Goal: Navigation & Orientation: Find specific page/section

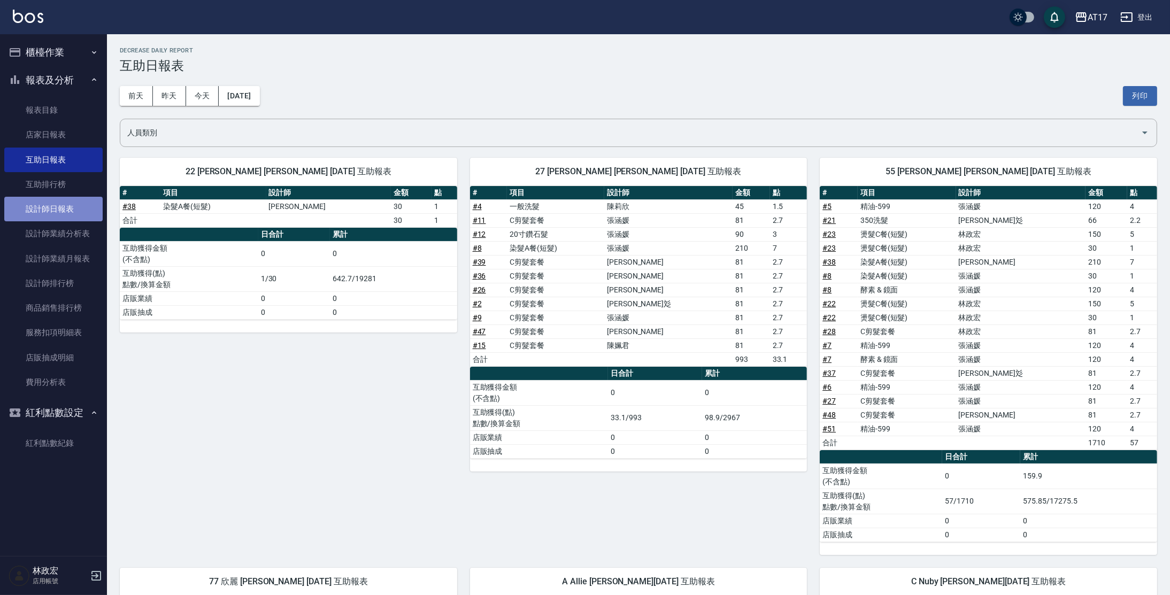
click at [65, 208] on link "設計師日報表" at bounding box center [53, 209] width 98 height 25
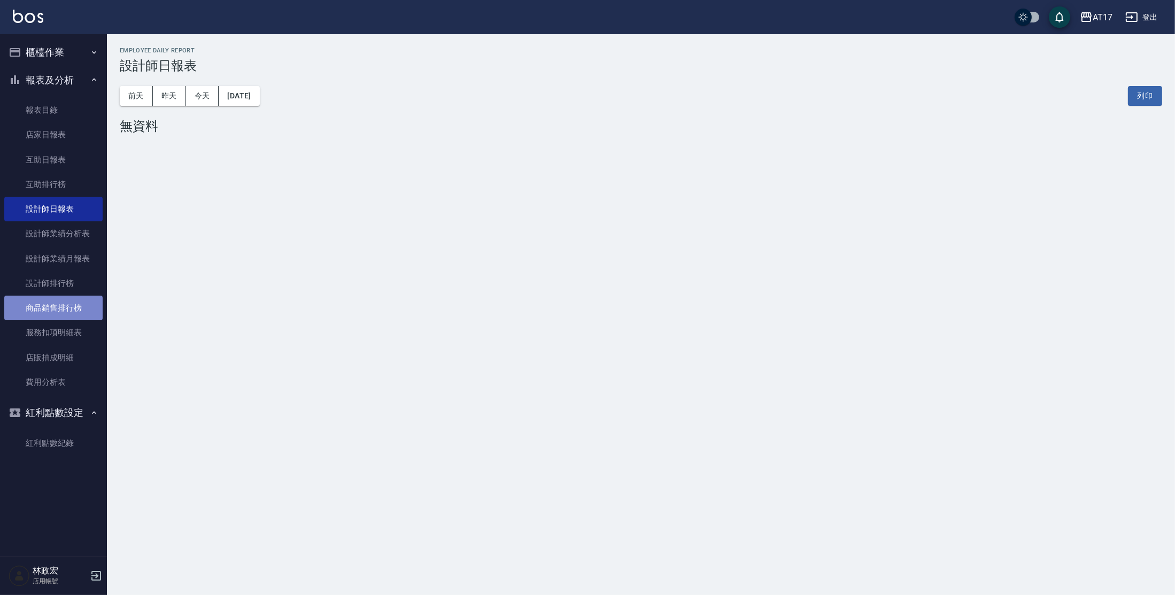
click at [44, 311] on link "商品銷售排行榜" at bounding box center [53, 308] width 98 height 25
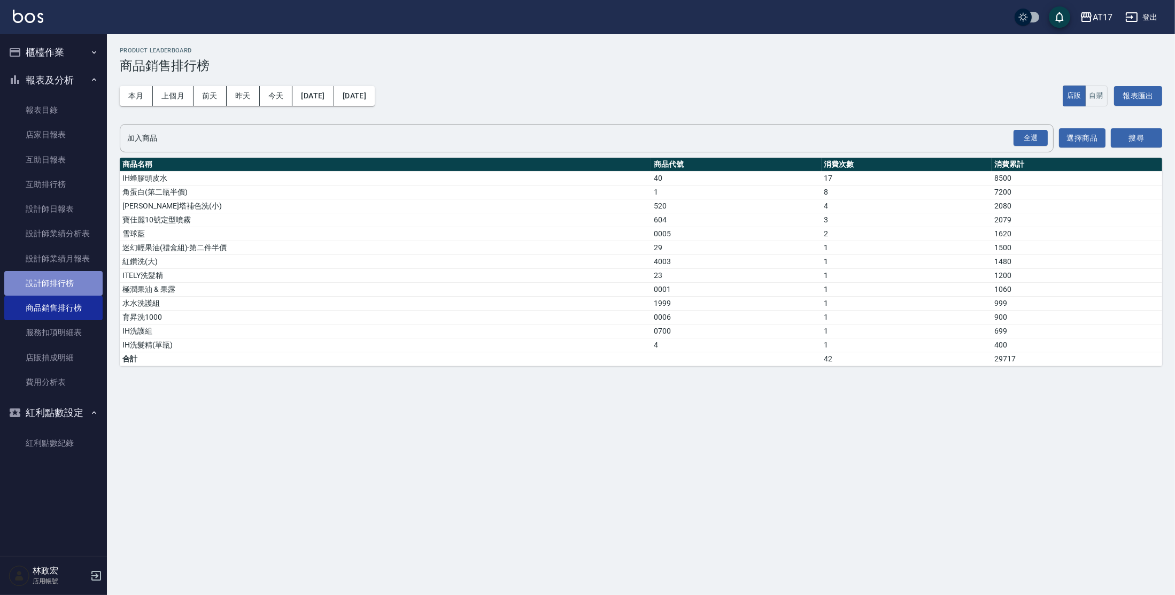
click at [65, 275] on link "設計師排行榜" at bounding box center [53, 283] width 98 height 25
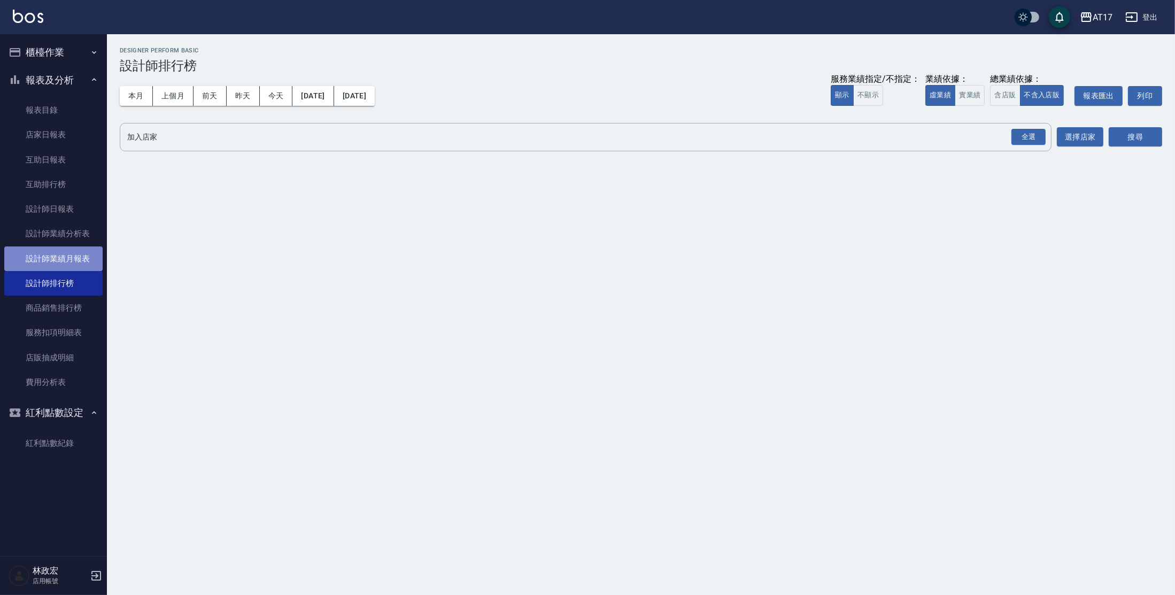
click at [70, 265] on link "設計師業績月報表" at bounding box center [53, 258] width 98 height 25
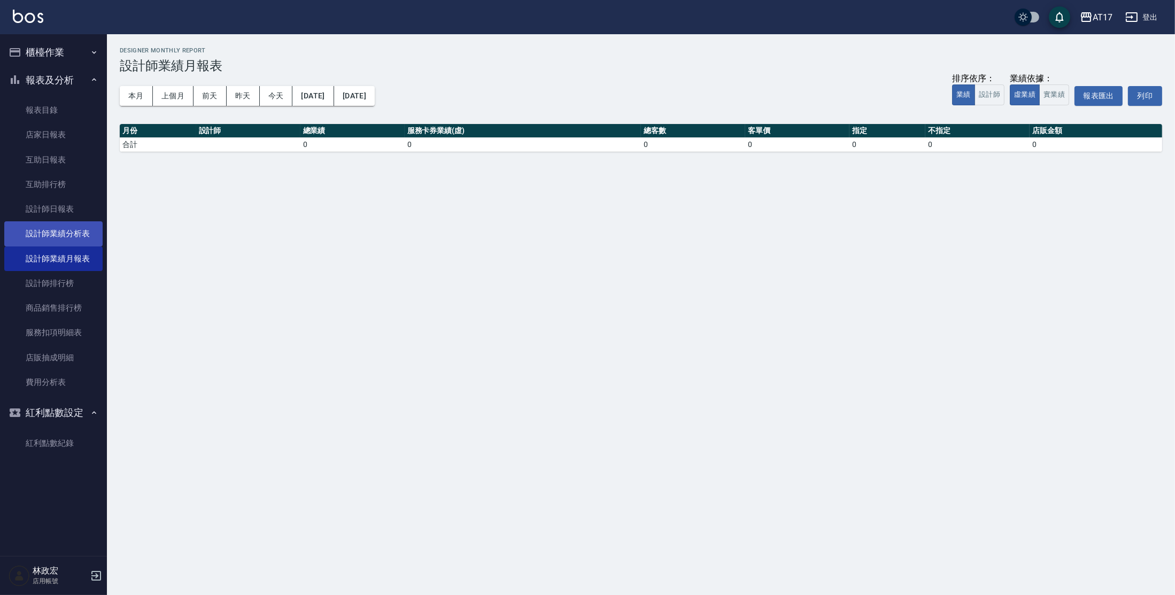
click at [72, 237] on link "設計師業績分析表" at bounding box center [53, 233] width 98 height 25
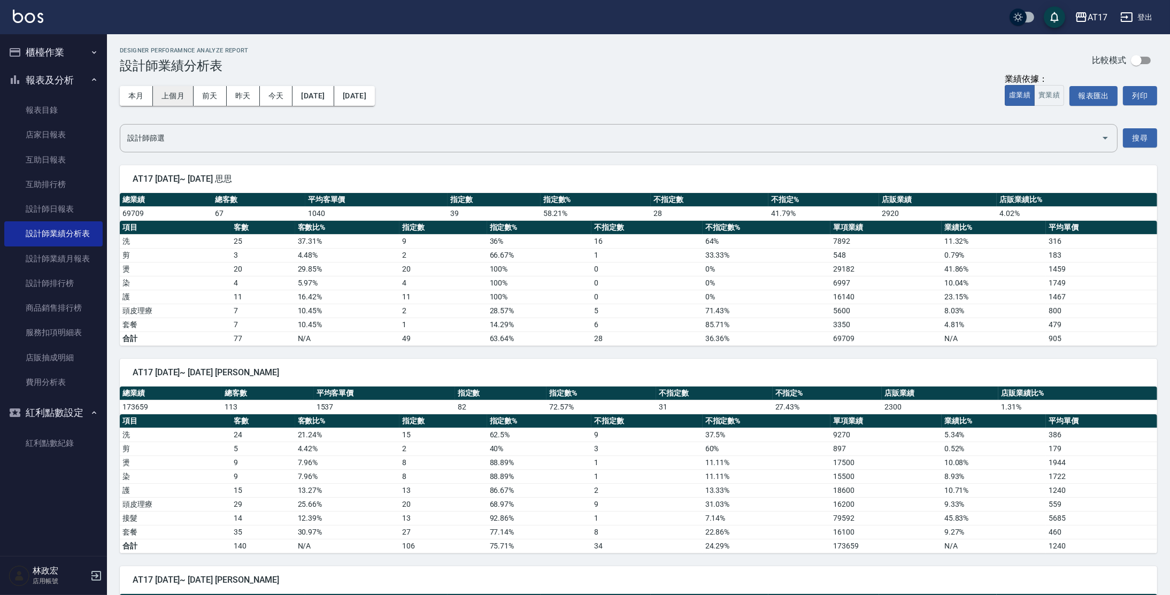
click at [162, 101] on button "上個月" at bounding box center [173, 96] width 41 height 20
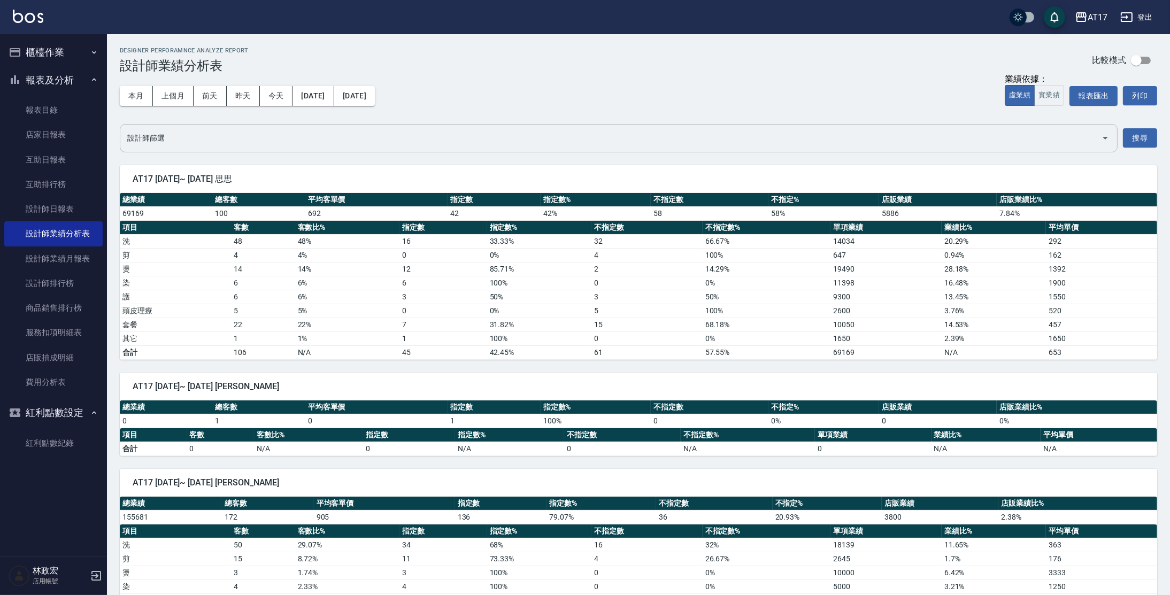
click at [463, 134] on input "設計師篩選" at bounding box center [611, 138] width 972 height 19
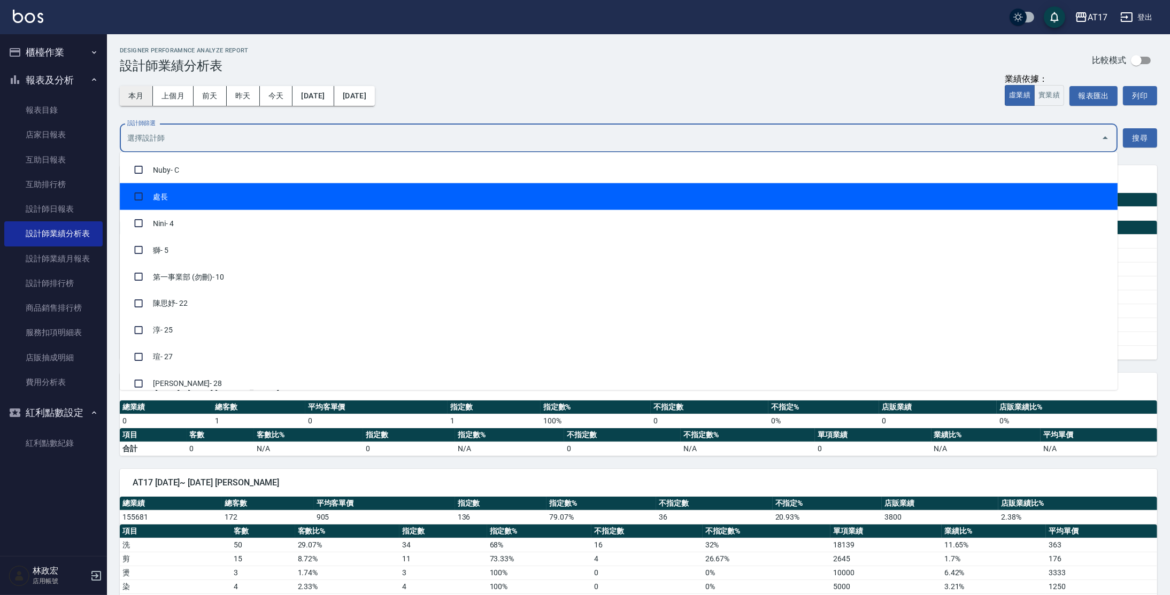
click at [138, 101] on button "本月" at bounding box center [136, 96] width 33 height 20
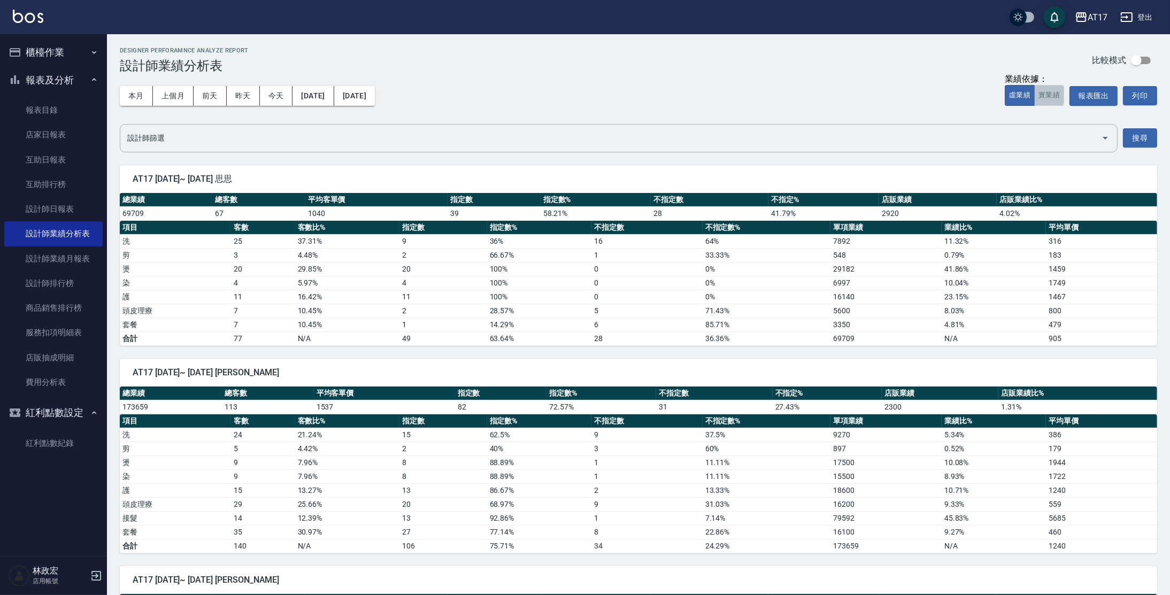
click at [1055, 95] on button "實業績" at bounding box center [1049, 95] width 30 height 21
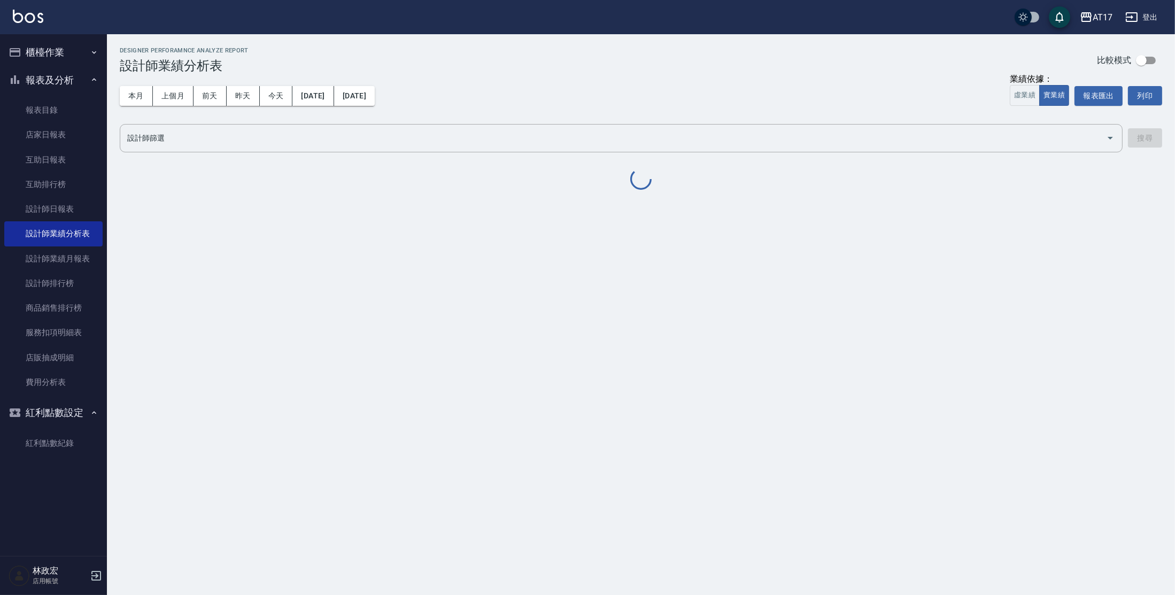
type button "TRUTH"
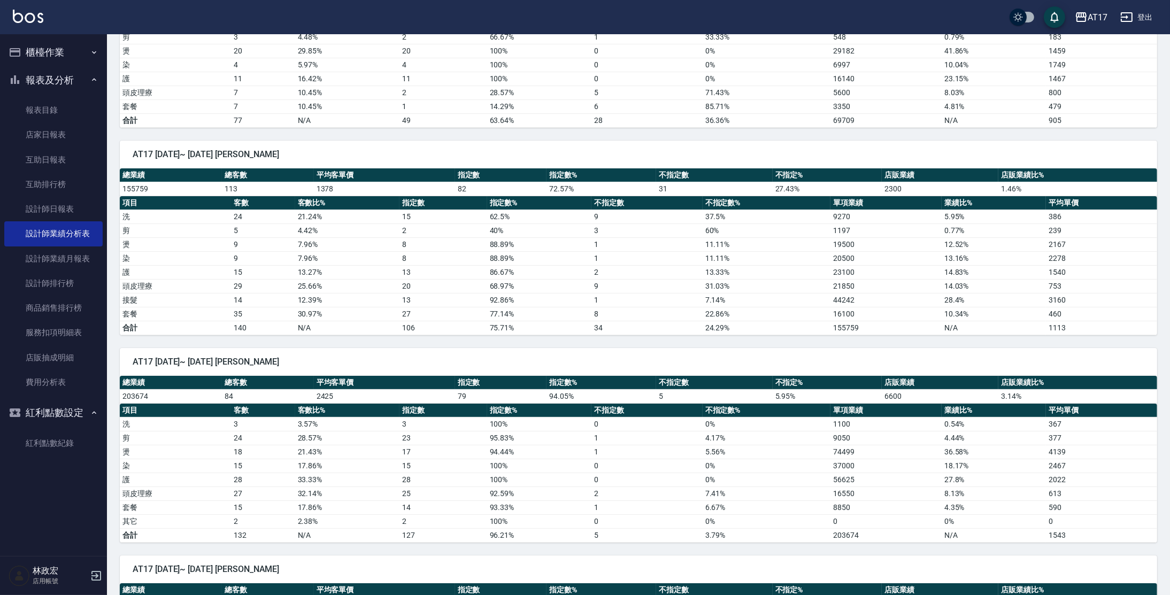
scroll to position [252, 0]
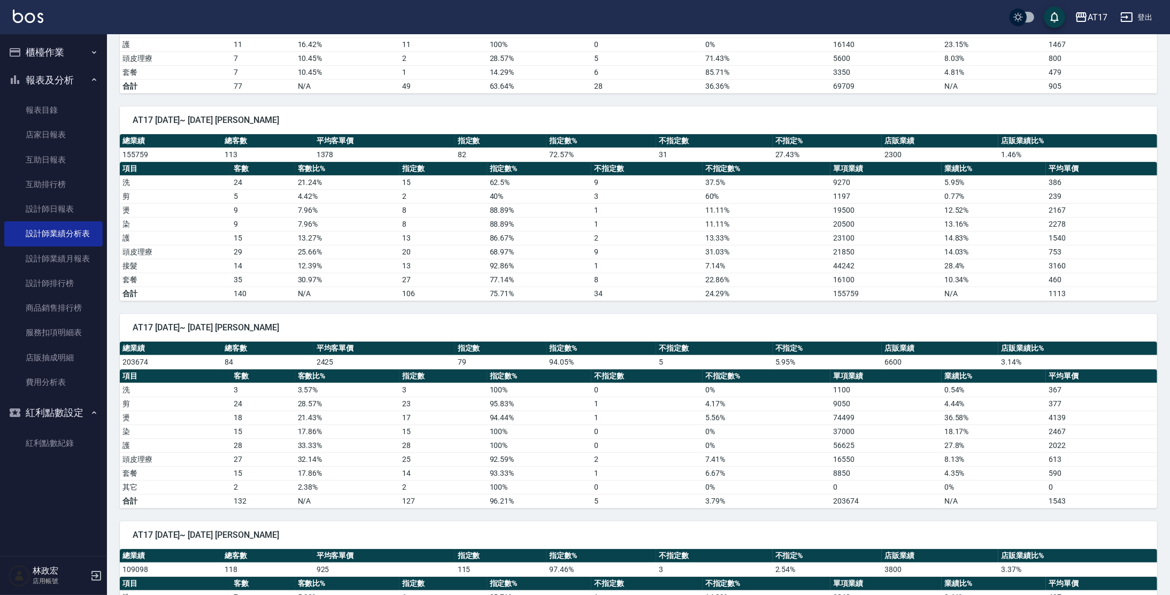
click at [72, 187] on link "互助排行榜" at bounding box center [53, 184] width 98 height 25
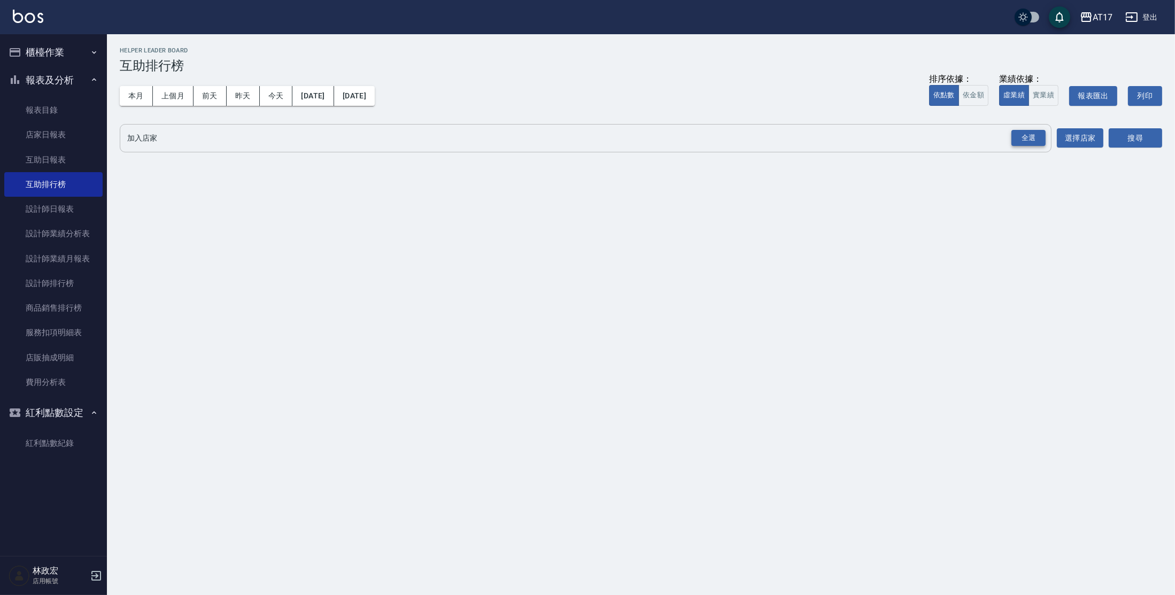
click at [1016, 136] on div "全選" at bounding box center [1028, 138] width 34 height 17
click at [1157, 142] on button "搜尋" at bounding box center [1135, 139] width 53 height 20
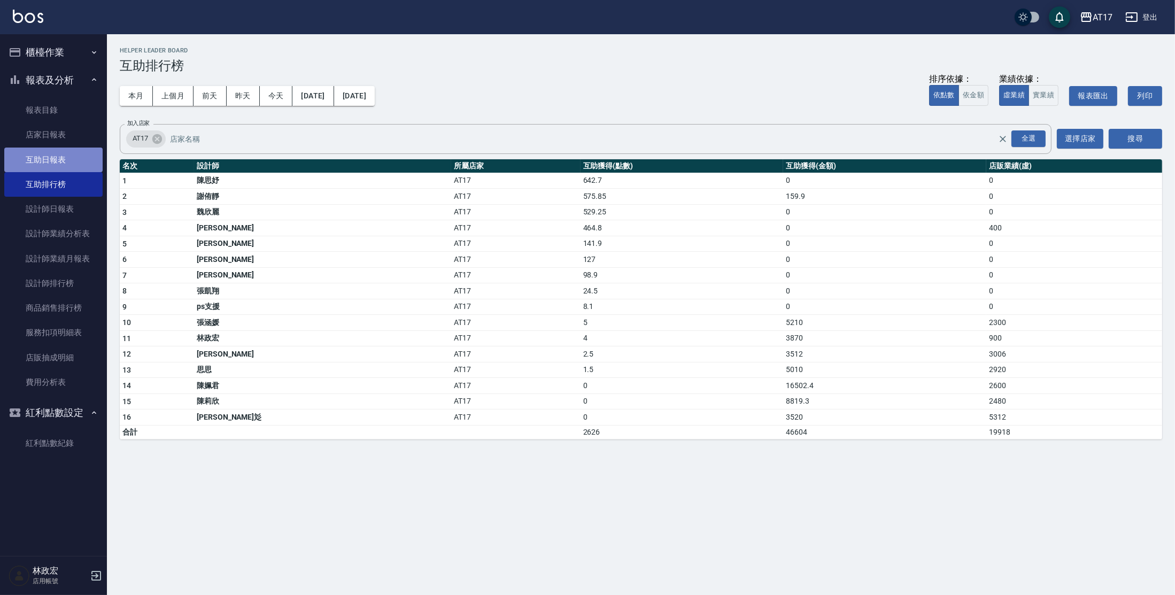
click at [79, 165] on link "互助日報表" at bounding box center [53, 160] width 98 height 25
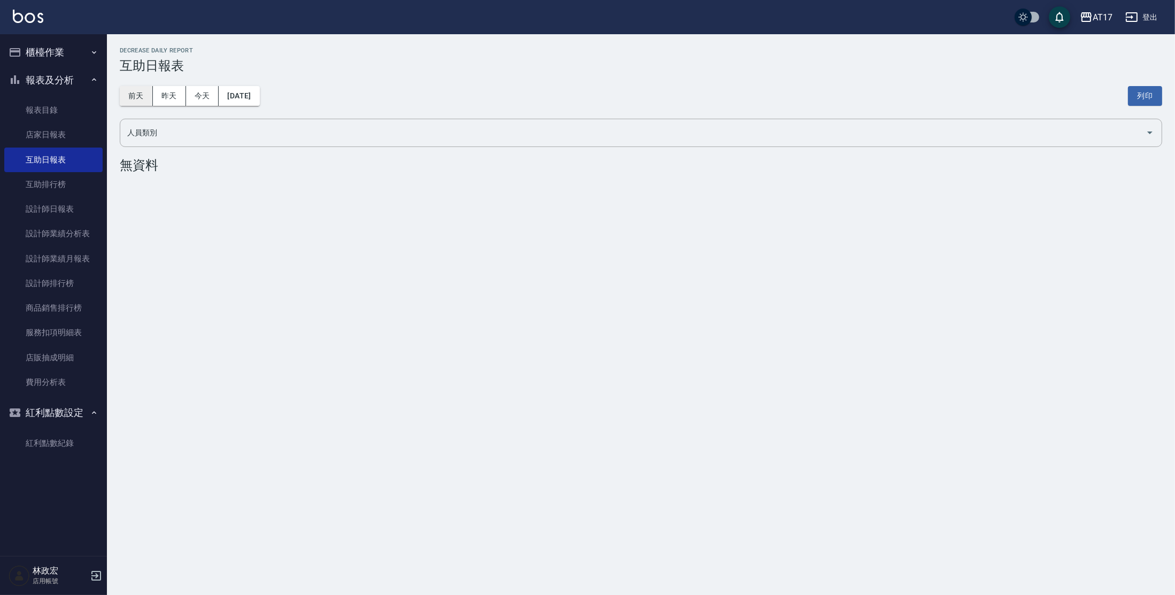
click at [127, 95] on button "前天" at bounding box center [136, 96] width 33 height 20
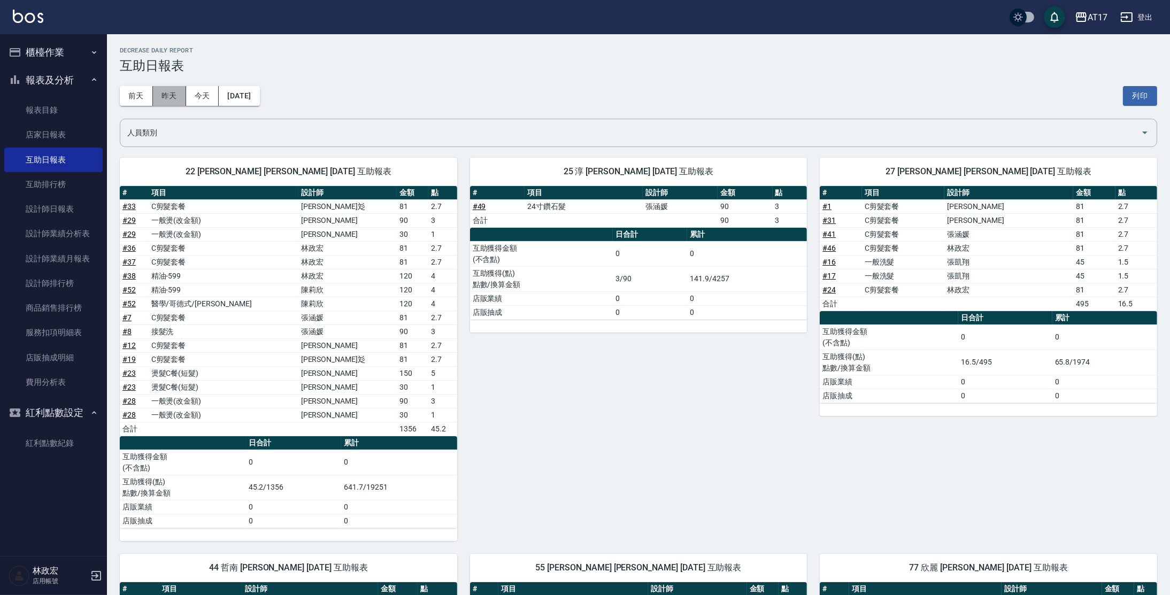
click at [182, 94] on button "昨天" at bounding box center [169, 96] width 33 height 20
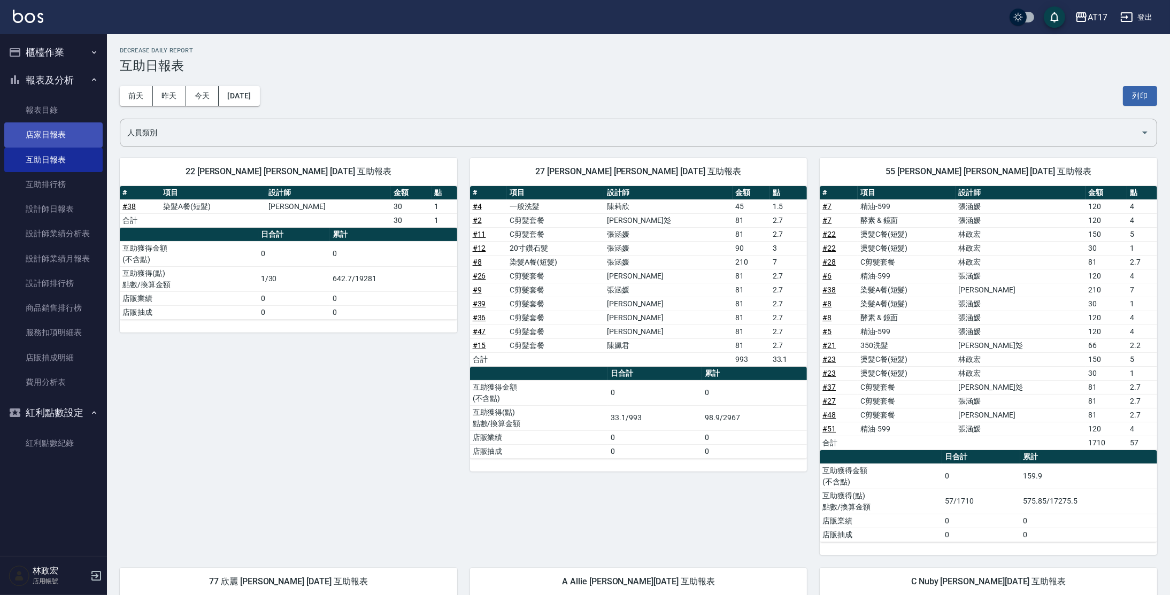
click at [79, 141] on link "店家日報表" at bounding box center [53, 134] width 98 height 25
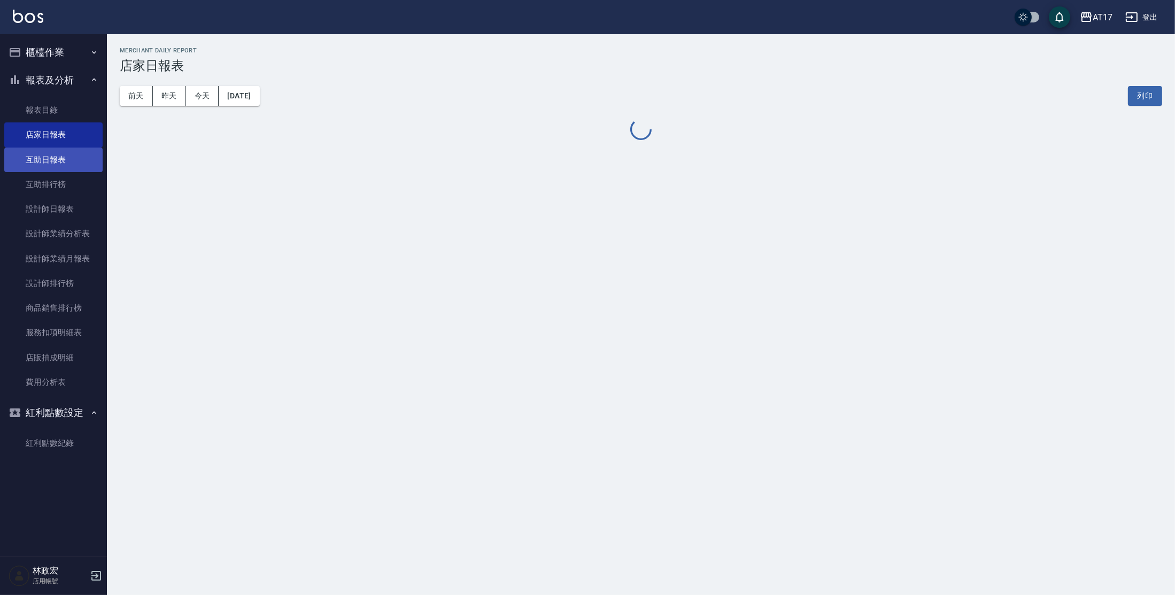
click at [89, 162] on link "互助日報表" at bounding box center [53, 160] width 98 height 25
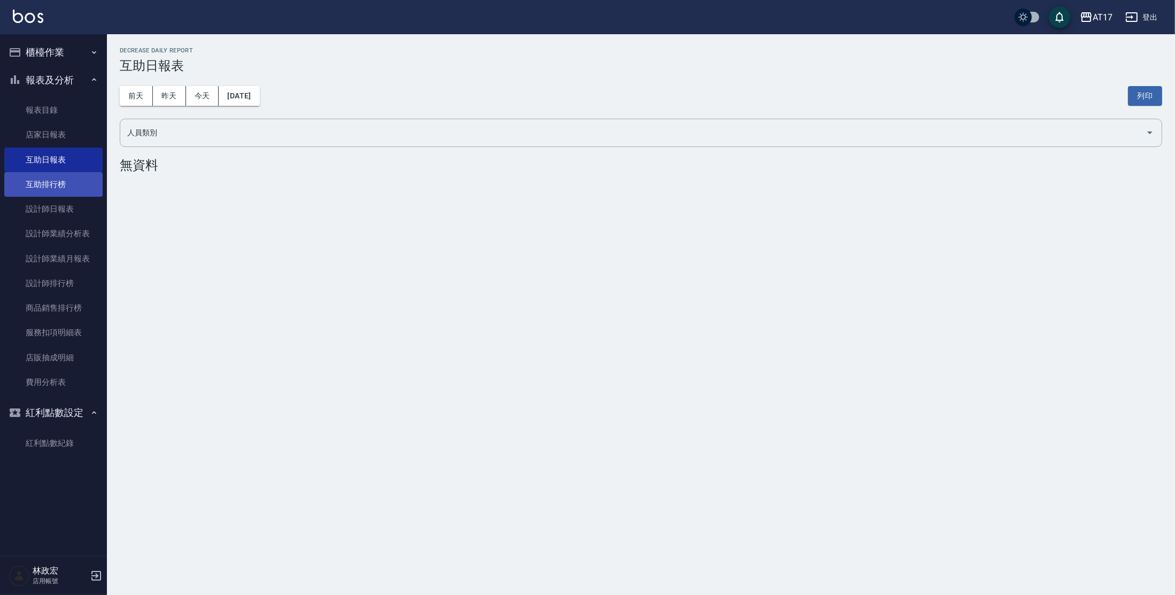
click at [89, 180] on link "互助排行榜" at bounding box center [53, 184] width 98 height 25
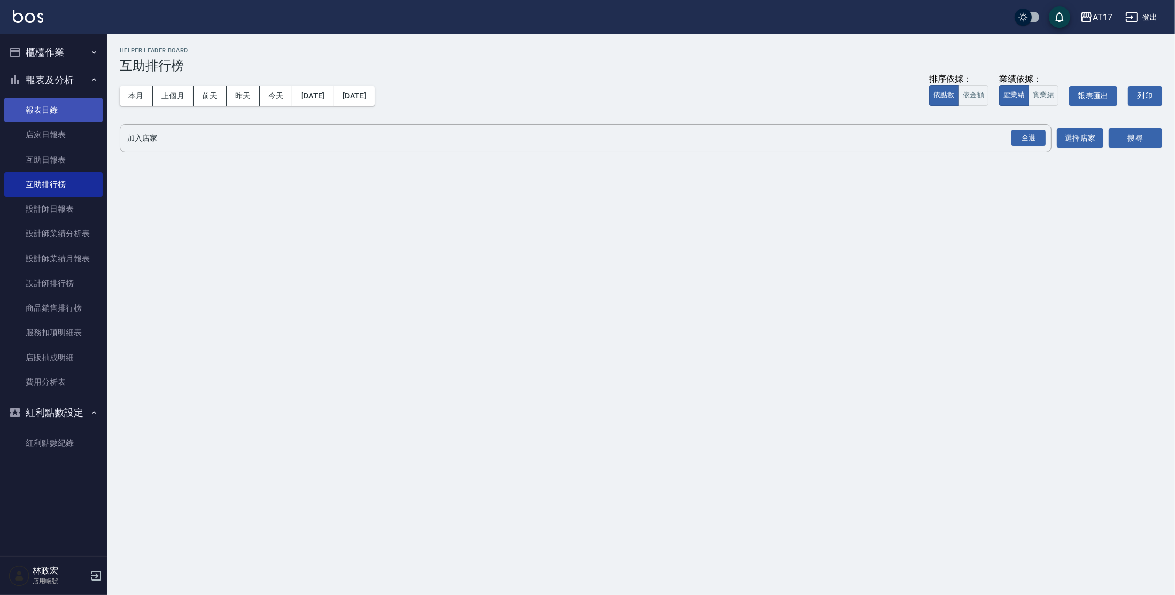
click at [64, 107] on link "報表目錄" at bounding box center [53, 110] width 98 height 25
